Goal: Go to known website: Access a specific website the user already knows

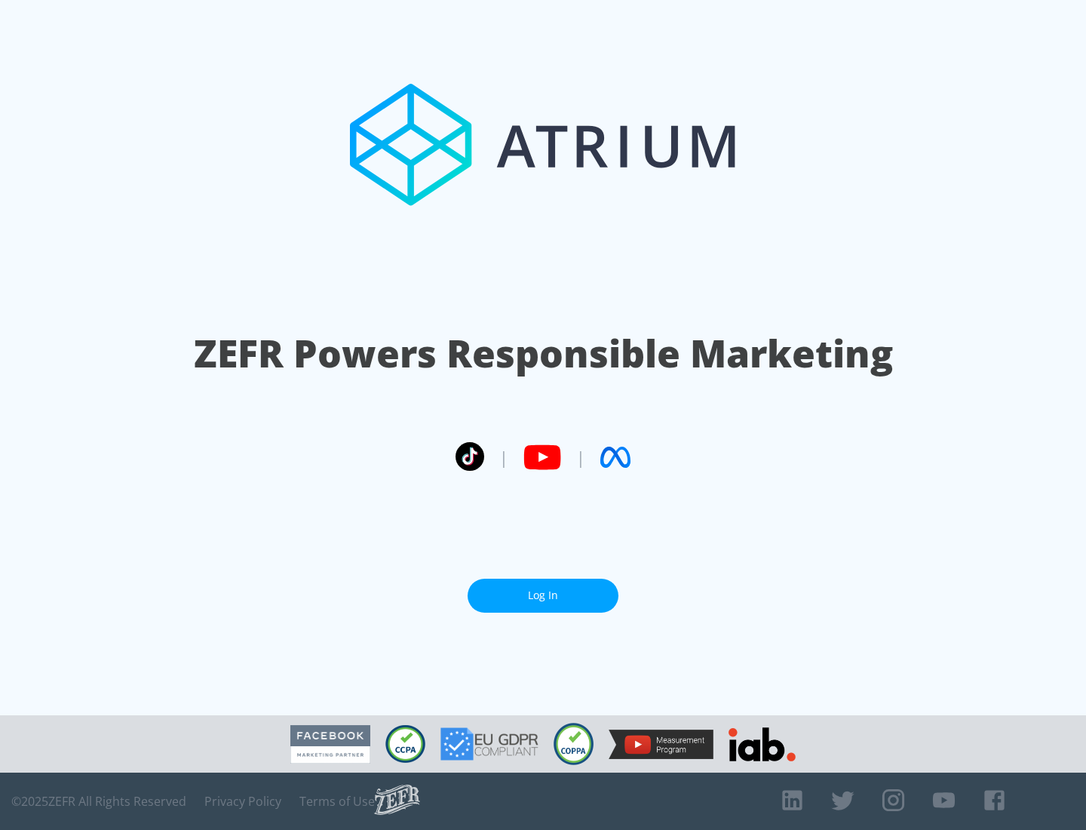
click at [543, 595] on link "Log In" at bounding box center [543, 595] width 151 height 34
